Goal: Use online tool/utility

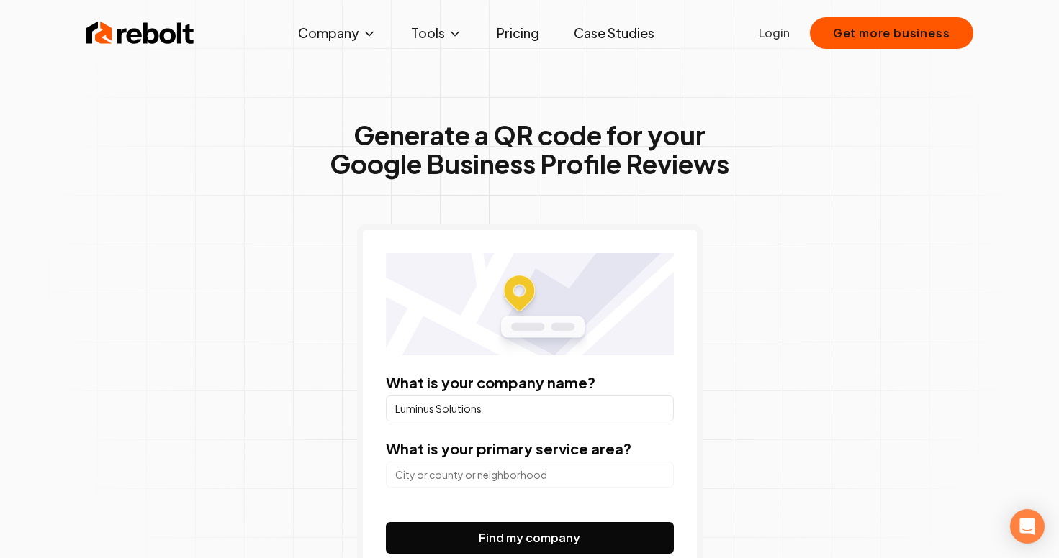
scroll to position [68, 0]
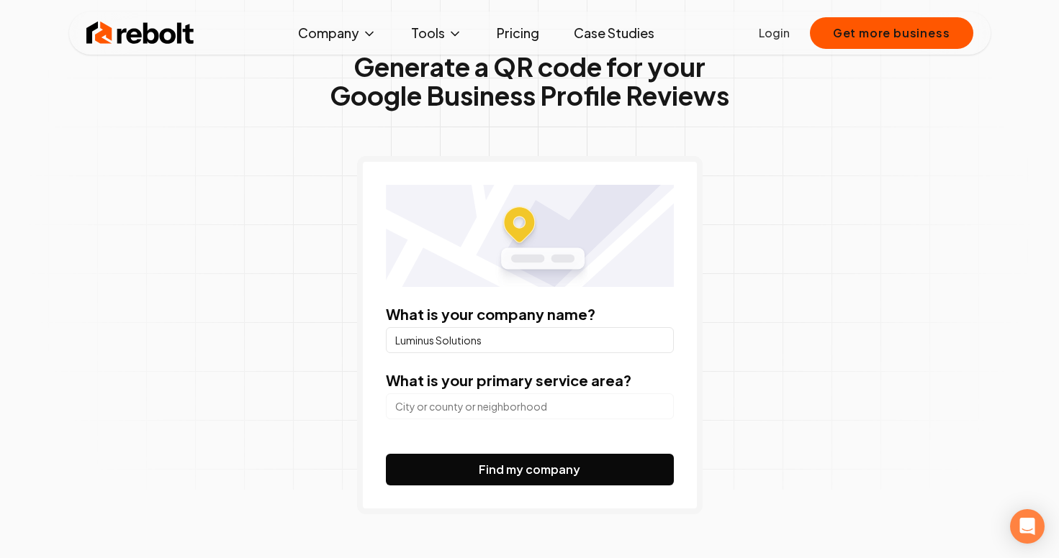
click at [533, 413] on input "search" at bounding box center [530, 407] width 288 height 26
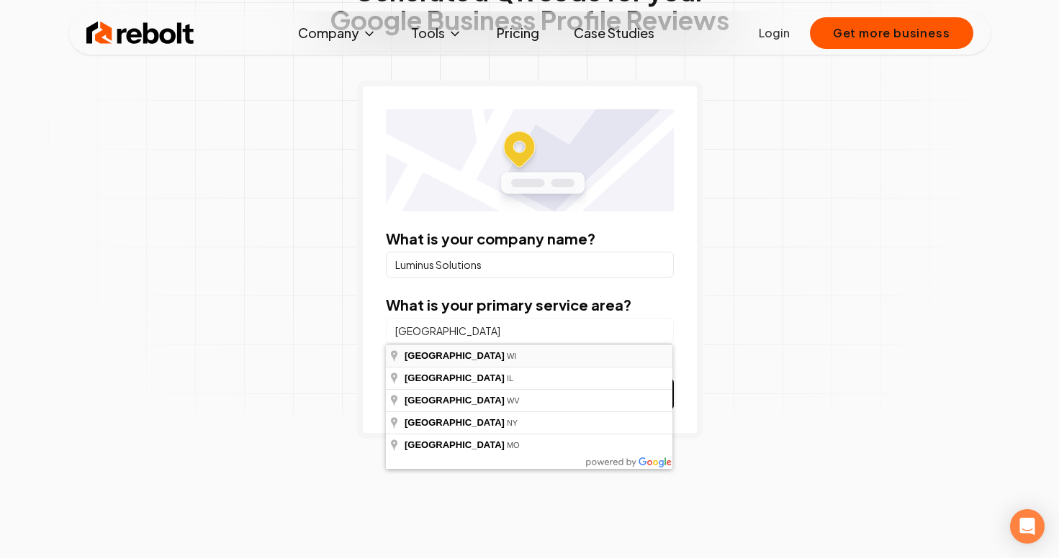
scroll to position [171, 0]
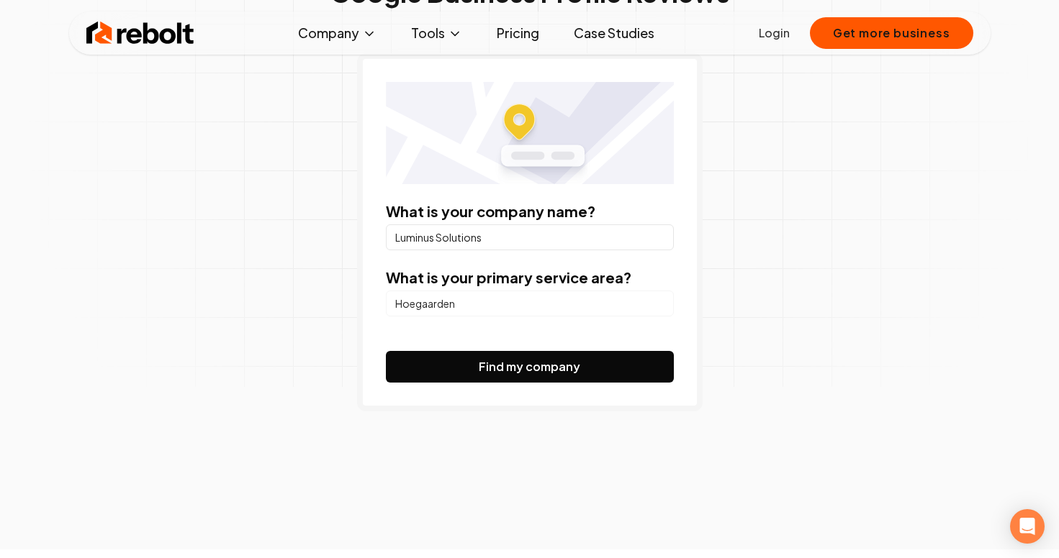
click at [488, 315] on input "Hoegaarden" at bounding box center [530, 304] width 288 height 26
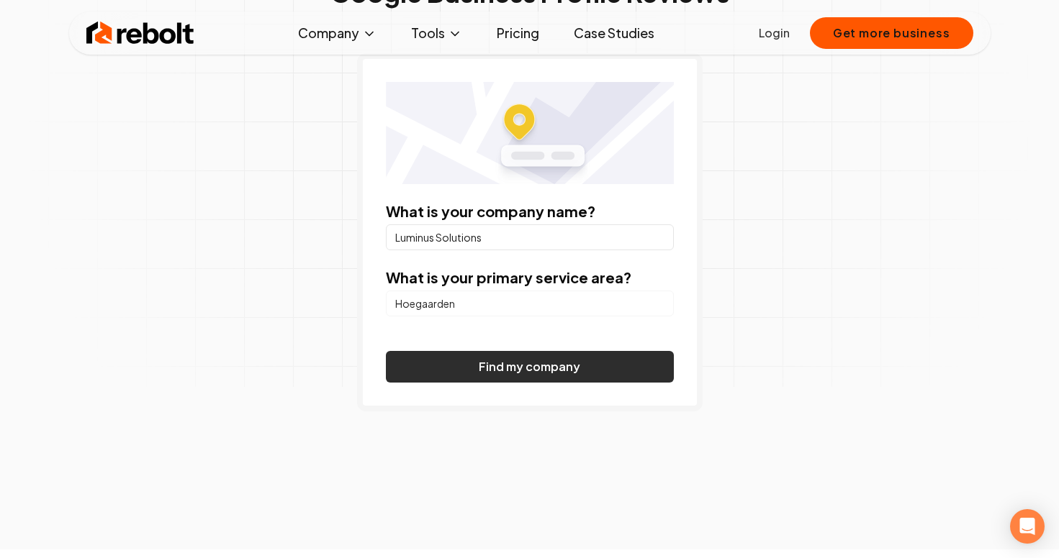
type input "Hoegaarden"
click at [487, 377] on button "Find my company" at bounding box center [530, 367] width 288 height 32
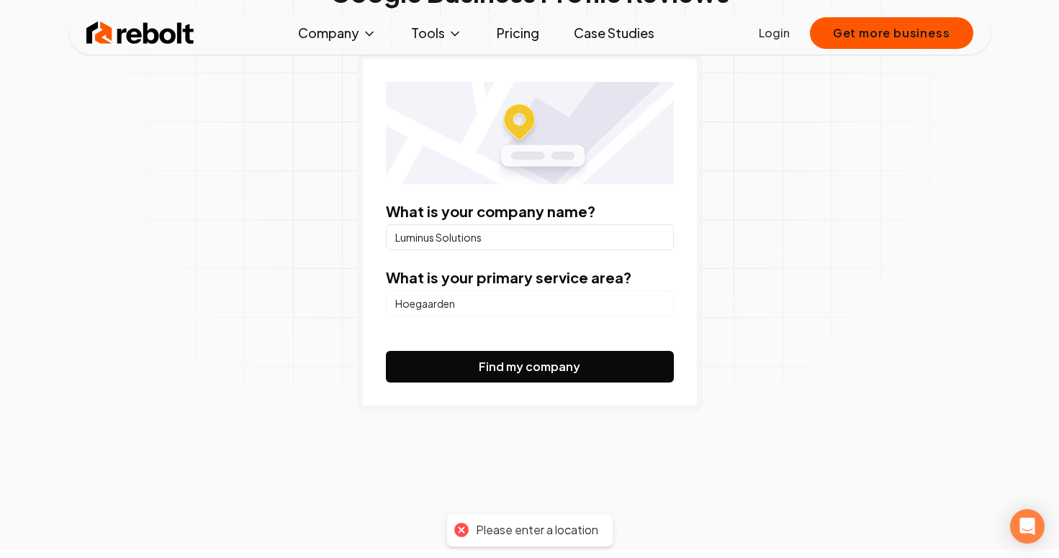
click at [499, 327] on form "What is your company name? Luminus Solutions What is your primary service area?…" at bounding box center [530, 292] width 288 height 181
click at [510, 304] on input "Hoegaarden" at bounding box center [530, 304] width 288 height 26
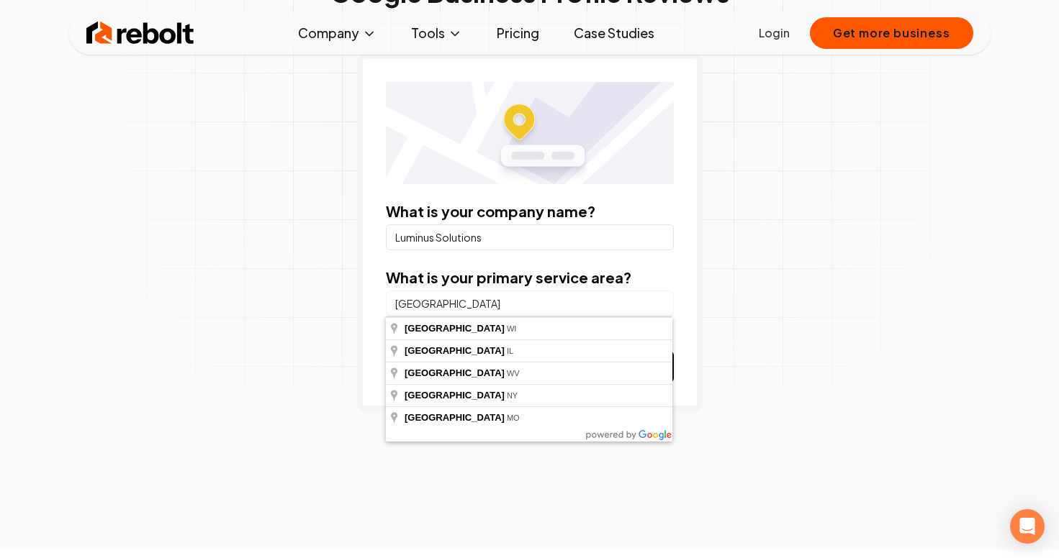
type input "[GEOGRAPHIC_DATA], [GEOGRAPHIC_DATA]"
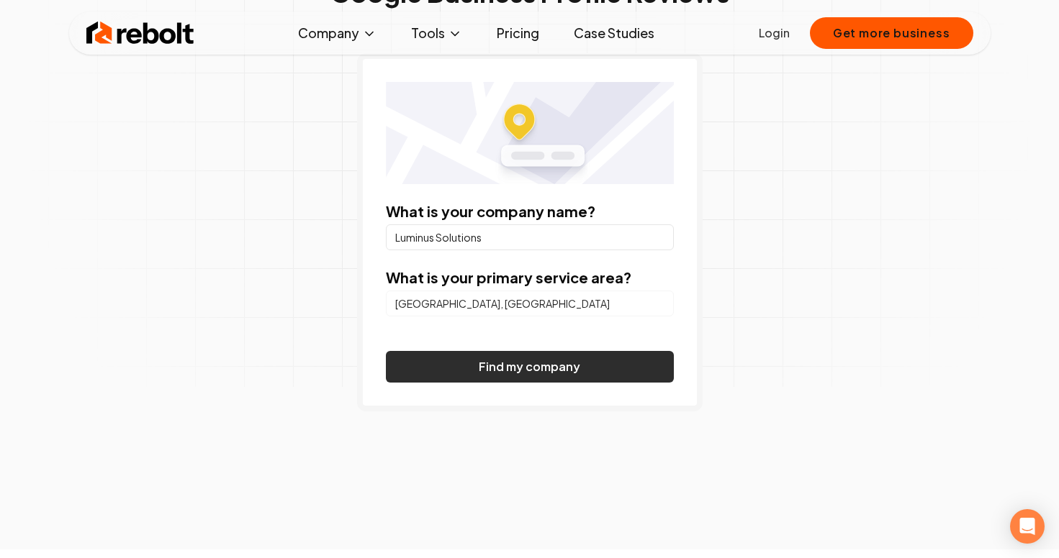
click at [461, 363] on button "Find my company" at bounding box center [530, 367] width 288 height 32
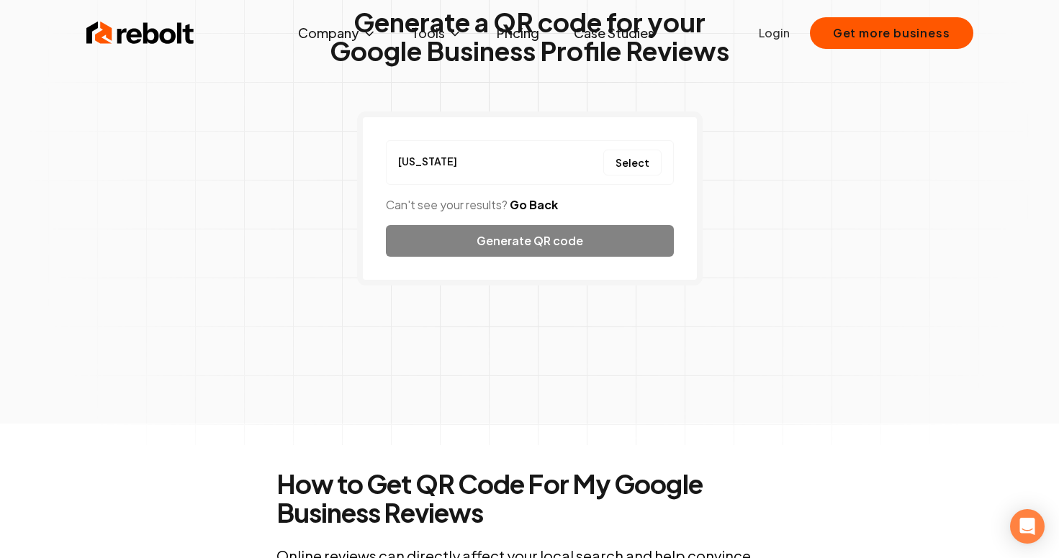
scroll to position [0, 0]
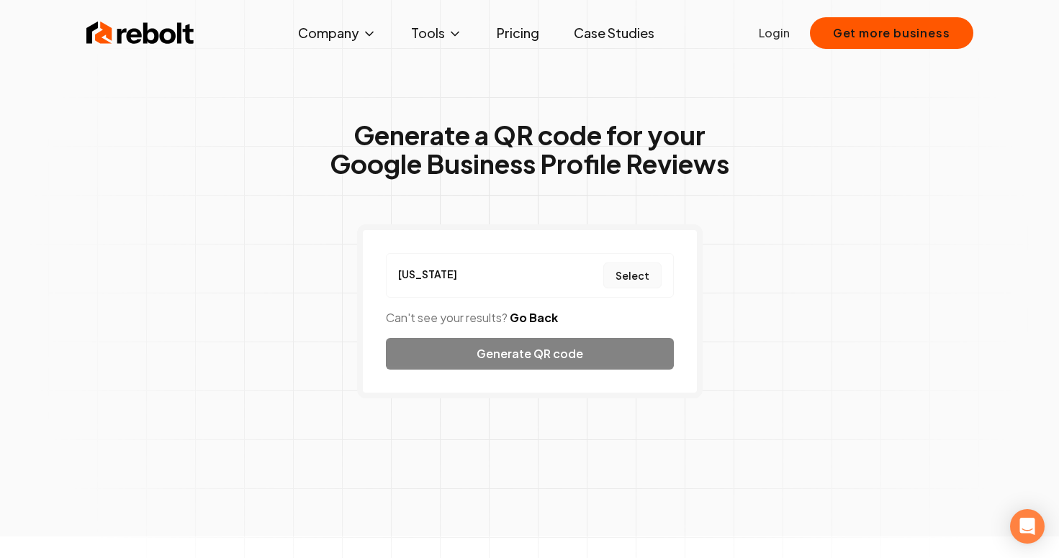
click at [633, 273] on button "Select" at bounding box center [632, 276] width 58 height 26
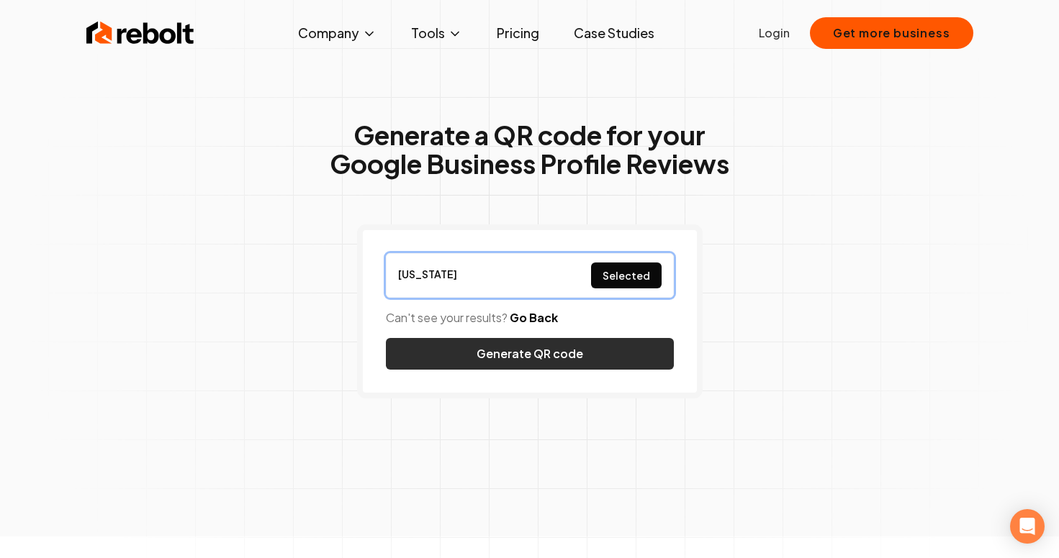
click at [561, 356] on button "Generate QR code" at bounding box center [530, 354] width 288 height 32
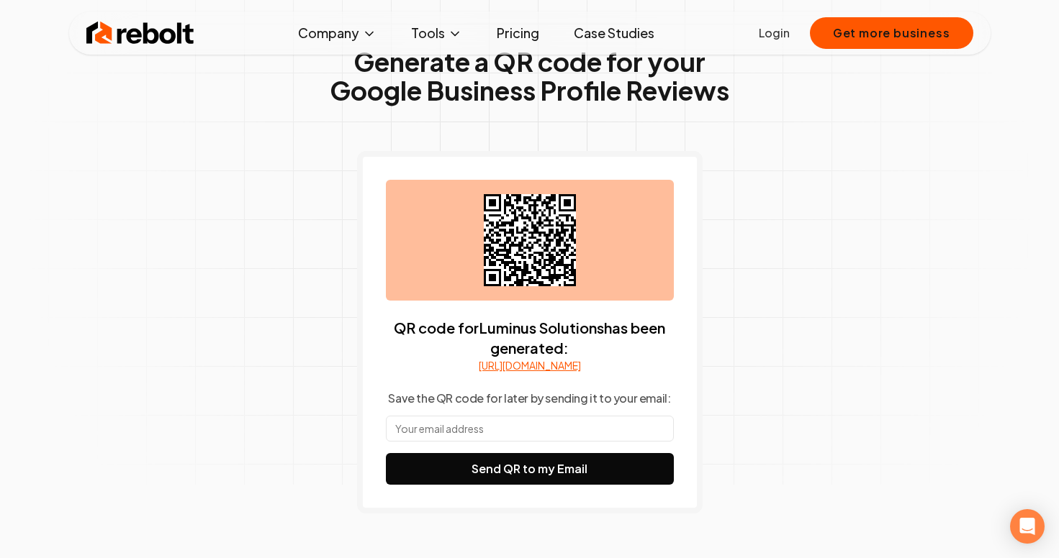
scroll to position [160, 0]
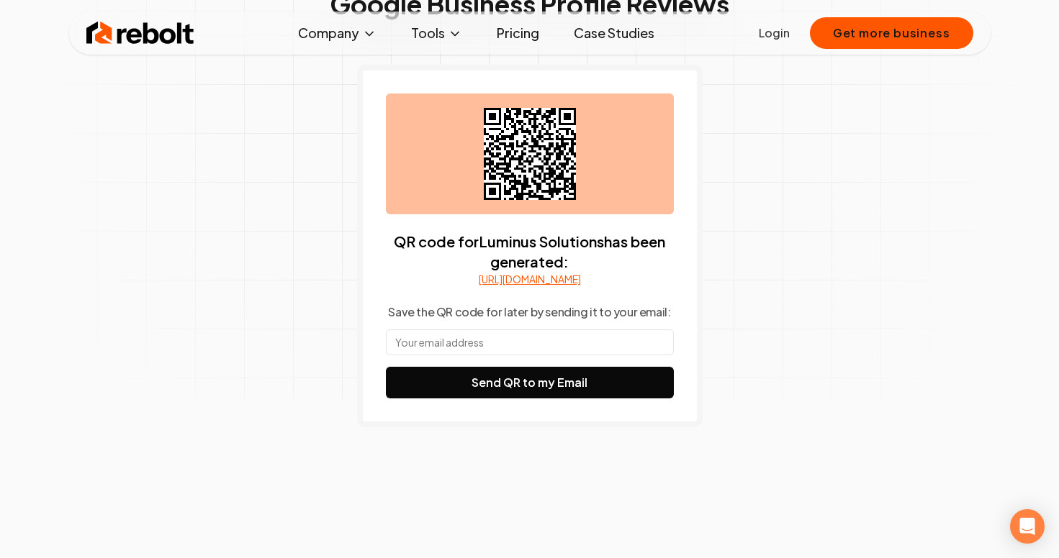
click at [561, 279] on link "[URL][DOMAIN_NAME]" at bounding box center [530, 279] width 102 height 14
